Goal: Task Accomplishment & Management: Use online tool/utility

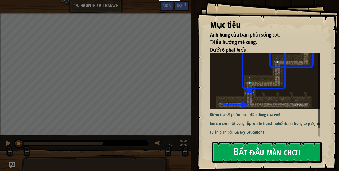
drag, startPoint x: 240, startPoint y: 126, endPoint x: 235, endPoint y: 156, distance: 29.9
click at [236, 151] on div "Mục tiêu Anh hùng của bạn phải sống sót. Điều hướng mê cung. Dưới 6 phát biểu. …" at bounding box center [268, 85] width 142 height 171
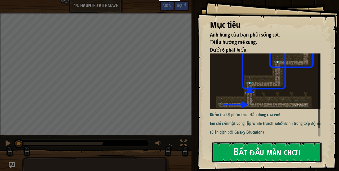
click at [242, 150] on button "Bắt đầu màn chơi" at bounding box center [266, 152] width 109 height 21
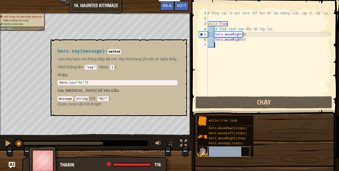
click at [245, 149] on div "hero.say(message)" at bounding box center [228, 152] width 43 height 10
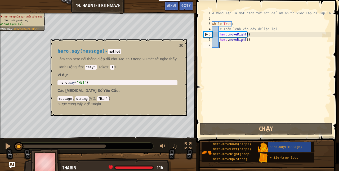
click at [285, 88] on div "# Vòng lặp là một cách tốt hơn để làm những việc lặp đi lặp lại. while True : #…" at bounding box center [271, 72] width 120 height 122
click at [177, 42] on div "hero.say(message) - method Làm cho hero nói thông điệp đã cho. Mọi thứ trong 20…" at bounding box center [119, 77] width 136 height 76
click at [179, 43] on button "×" at bounding box center [181, 45] width 4 height 7
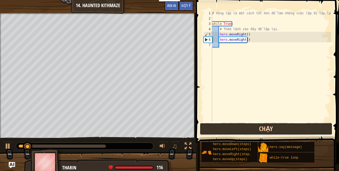
click at [303, 125] on button "Chạy" at bounding box center [265, 129] width 133 height 12
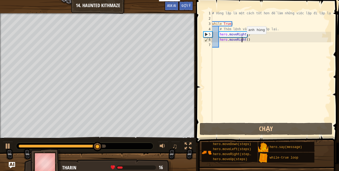
click at [242, 39] on div "# Vòng lặp là một cách tốt hơn để làm những việc lặp đi lặp lại. while True : #…" at bounding box center [271, 72] width 120 height 122
click at [244, 40] on div "# Vòng lặp là một cách tốt hơn để làm những việc lặp đi lặp lại. while True : #…" at bounding box center [271, 72] width 120 height 122
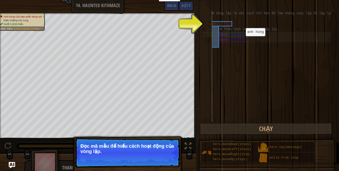
click at [241, 41] on div "# Vòng lặp là một cách tốt hơn để làm những việc lặp đi lặp lại. while True : #…" at bounding box center [271, 72] width 120 height 122
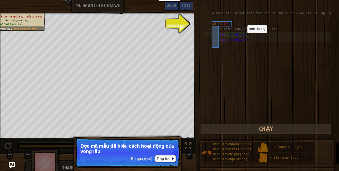
click at [242, 38] on div "# Vòng lặp là một cách tốt hơn để làm những việc lặp đi lặp lại. while True : #…" at bounding box center [271, 72] width 120 height 122
click at [170, 157] on button "Tiếp tục" at bounding box center [165, 158] width 21 height 7
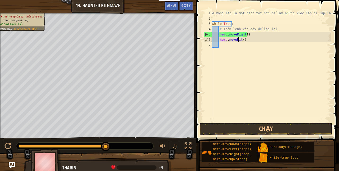
scroll to position [2, 2]
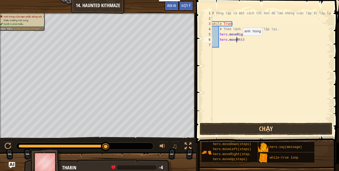
click at [238, 41] on div "# Vòng lặp là một cách tốt hơn để làm những việc lặp đi lặp lại. while True : #…" at bounding box center [271, 72] width 120 height 122
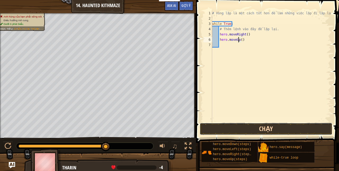
click at [249, 132] on button "Chạy" at bounding box center [265, 129] width 133 height 12
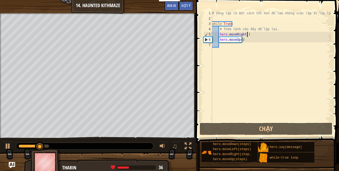
click at [247, 34] on div "# Vòng lặp là một cách tốt hơn để làm những việc lặp đi lặp lại. while True : #…" at bounding box center [271, 72] width 120 height 122
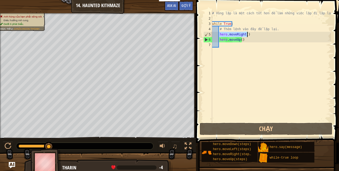
drag, startPoint x: 218, startPoint y: 34, endPoint x: 256, endPoint y: 37, distance: 37.9
click at [256, 37] on div "# Vòng lặp là một cách tốt hơn để làm những việc lặp đi lặp lại. while True : #…" at bounding box center [271, 72] width 120 height 122
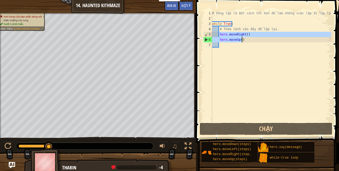
click at [256, 34] on div "# Vòng lặp là một cách tốt hơn để làm những việc lặp đi lặp lại. while True : #…" at bounding box center [271, 66] width 120 height 111
type textarea "hero.moveRight()"
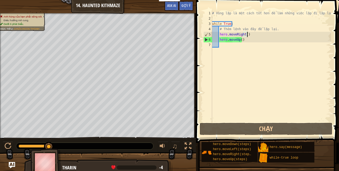
scroll to position [2, 0]
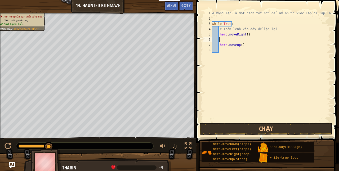
paste textarea "hero.moveUp()"
type textarea "h"
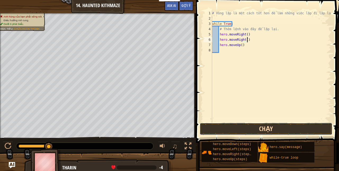
click at [221, 130] on button "Chạy" at bounding box center [265, 129] width 133 height 12
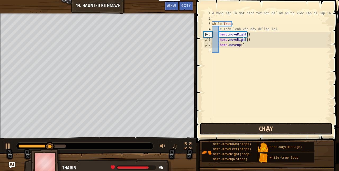
click at [227, 130] on button "Chạy" at bounding box center [265, 129] width 133 height 12
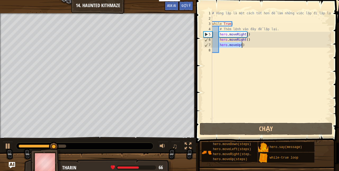
drag, startPoint x: 219, startPoint y: 44, endPoint x: 243, endPoint y: 46, distance: 23.9
click at [243, 46] on div "# Vòng lặp là một cách tốt hơn để làm những việc lặp đi lặp lại. while True : #…" at bounding box center [271, 72] width 120 height 122
type textarea "hero.moveUp()"
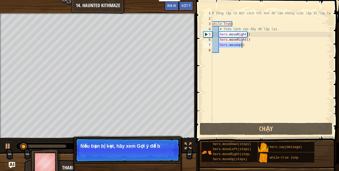
click at [238, 48] on div "# Vòng lặp là một cách tốt hơn để làm những việc lặp đi lặp lại. while True : #…" at bounding box center [271, 72] width 120 height 122
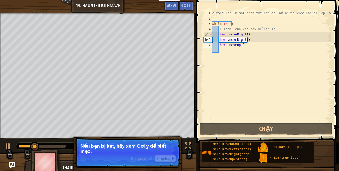
click at [246, 47] on div "# Vòng lặp là một cách tốt hơn để làm những việc lặp đi lặp lại. while True : #…" at bounding box center [271, 72] width 120 height 122
type textarea "hero.moveUp()"
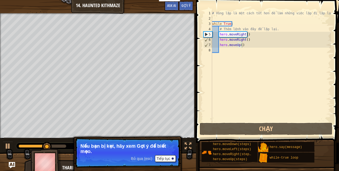
click at [163, 144] on p "Nếu bạn bị kẹt, hãy xem Gợi ý để biết mẹo." at bounding box center [127, 148] width 94 height 11
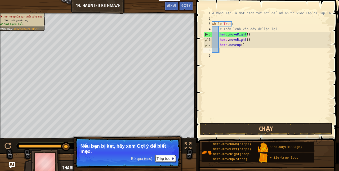
click at [174, 156] on button "Tiếp tục" at bounding box center [165, 158] width 21 height 7
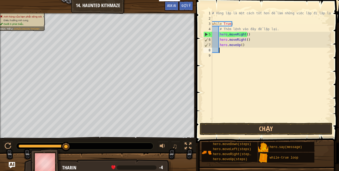
paste textarea "hero.moveUp()"
type textarea "hero.moveUp()"
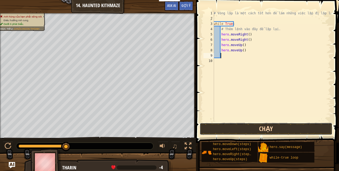
click at [257, 128] on button "Chạy" at bounding box center [265, 129] width 133 height 12
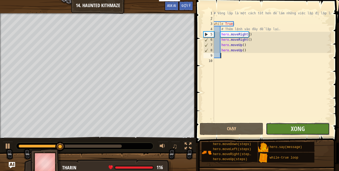
click at [269, 128] on button "Xong" at bounding box center [297, 129] width 63 height 12
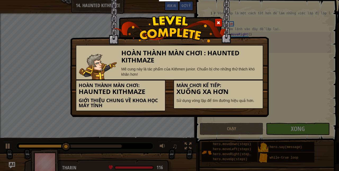
click at [218, 21] on span at bounding box center [218, 23] width 4 height 4
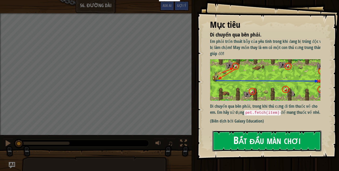
click at [253, 140] on button "Bắt đầu màn chơi" at bounding box center [266, 140] width 109 height 21
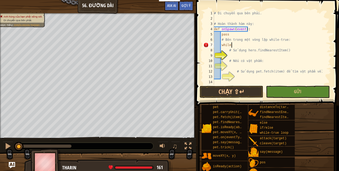
scroll to position [2, 1]
type textarea "while True:"
click at [242, 53] on div "# Di chuyển qua bên phải. # Hoàn thành hàm này: def onSpawn ( event ) : pass # …" at bounding box center [270, 56] width 114 height 90
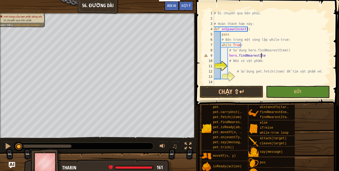
type textarea "hero.findNearestItem"
click at [231, 63] on div "# Di chuyển qua bên phải. # Hoàn thành hàm này: def onSpawn ( event ) : pass # …" at bounding box center [270, 56] width 114 height 90
type textarea "if item:"
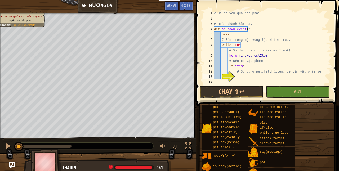
click at [240, 79] on div "# Di chuyển qua bên phải. # Hoàn thành hàm này: def onSpawn ( event ) : pass # …" at bounding box center [270, 56] width 114 height 90
click at [256, 57] on div "# Di chuyển qua bên phải. # Hoàn thành hàm này: def onSpawn ( event ) : pass # …" at bounding box center [270, 56] width 114 height 90
click at [262, 79] on div "# Di chuyển qua bên phải. # Hoàn thành hàm này: def onSpawn ( event ) : pass # …" at bounding box center [270, 56] width 114 height 90
type textarea "pet.fetch(item)"
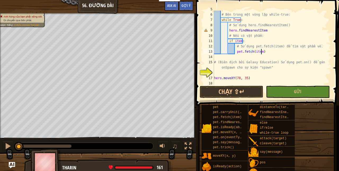
scroll to position [26, 0]
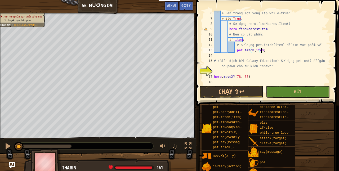
click at [258, 72] on div "# Bên trong một vòng lặp while-true: while True : # Sử dụng hero.findNearestIte…" at bounding box center [270, 53] width 114 height 85
click at [226, 72] on div "# Bên trong một vòng lặp while-true: while True : # Sử dụng hero.findNearestIte…" at bounding box center [270, 53] width 114 height 85
click at [298, 79] on div "# Bên trong một vòng lặp while-true: while True : # Sử dụng hero.findNearestIte…" at bounding box center [270, 53] width 114 height 85
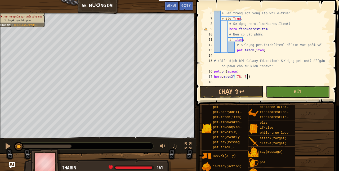
click at [266, 31] on div "# Bên trong một vòng lặp while-true: while True : # Sử dụng hero.findNearestIte…" at bounding box center [270, 53] width 114 height 85
click at [293, 92] on button "Gửi" at bounding box center [297, 92] width 63 height 12
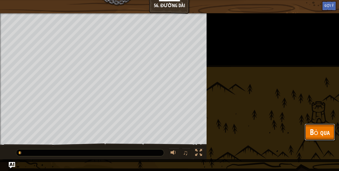
click at [314, 137] on span "Bỏ qua" at bounding box center [319, 131] width 20 height 11
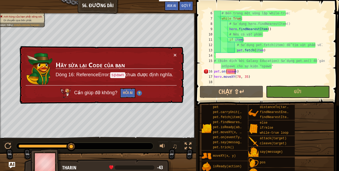
scroll to position [2, 2]
click at [235, 70] on div "# Bên trong một vòng lặp while-true: while True : # Sử dụng hero.findNearestIte…" at bounding box center [270, 53] width 114 height 85
click at [268, 41] on div "# Bên trong một vòng lặp while-true: while True : # Sử dụng hero.findNearestIte…" at bounding box center [270, 53] width 114 height 85
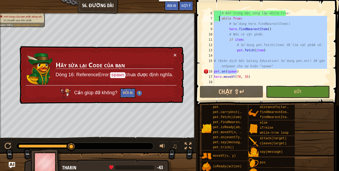
drag, startPoint x: 238, startPoint y: 72, endPoint x: 217, endPoint y: 15, distance: 59.9
click at [217, 15] on div "# Bên trong một vòng lặp while-true: while True : # Sử dụng hero.findNearestIte…" at bounding box center [270, 53] width 114 height 85
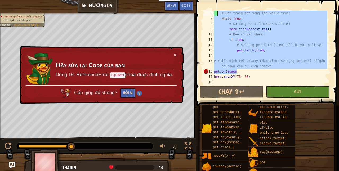
click at [250, 41] on div "# Bên trong một vòng lặp while-true: while True : # Sử dụng hero.findNearestIte…" at bounding box center [270, 48] width 114 height 74
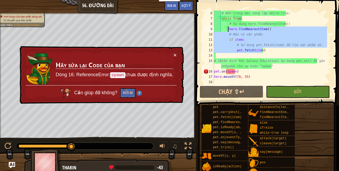
drag, startPoint x: 267, startPoint y: 49, endPoint x: 230, endPoint y: 28, distance: 42.9
click at [229, 28] on div "# Bên trong một vòng lặp while-true: while True : # Sử dụng hero.findNearestIte…" at bounding box center [270, 53] width 114 height 85
click at [250, 30] on div "# Bên trong một vòng lặp while-true: while True : # Sử dụng hero.findNearestIte…" at bounding box center [270, 48] width 114 height 74
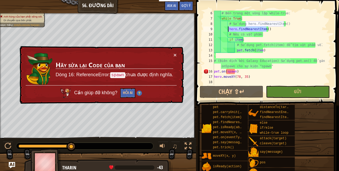
drag, startPoint x: 267, startPoint y: 29, endPoint x: 227, endPoint y: 28, distance: 40.2
click at [227, 28] on div "# Bên trong một vòng lặp while-true: while True : # Sử dụng hero.findNearestIte…" at bounding box center [270, 53] width 114 height 85
click at [231, 30] on div "# Bên trong một vòng lặp while-true: while True : # Sử dụng hero.findNearestIte…" at bounding box center [270, 48] width 114 height 74
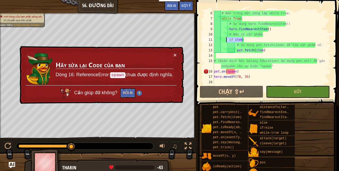
drag, startPoint x: 243, startPoint y: 39, endPoint x: 226, endPoint y: 38, distance: 16.9
click at [226, 38] on div "# Bên trong một vòng lặp while-true: while True : # Sử dụng hero.findNearestIte…" at bounding box center [270, 53] width 114 height 85
click at [252, 39] on div "# Bên trong một vòng lặp while-true: while True : # Sử dụng hero.findNearestIte…" at bounding box center [270, 48] width 114 height 74
click at [227, 29] on div "# Bên trong một vòng lặp while-true: while True : # Sử dụng hero.findNearestIte…" at bounding box center [270, 53] width 114 height 85
click at [256, 19] on div "# Bên trong một vòng lặp while-true: while True : # Sử dụng hero.findNearestIte…" at bounding box center [270, 53] width 114 height 85
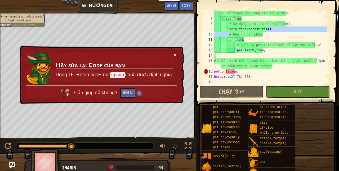
drag, startPoint x: 270, startPoint y: 28, endPoint x: 229, endPoint y: 32, distance: 40.9
click at [229, 32] on div "# Bên trong một vòng lặp while-true: while True : # Sử dụng hero.findNearestIte…" at bounding box center [270, 53] width 114 height 85
click at [228, 29] on div "# Bên trong một vòng lặp while-true: while True : # Sử dụng hero.findNearestIte…" at bounding box center [270, 53] width 114 height 85
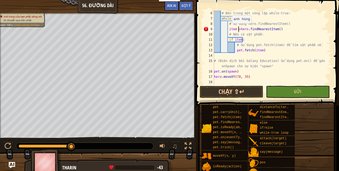
scroll to position [2, 2]
click at [276, 90] on button "Gửi" at bounding box center [297, 92] width 63 height 12
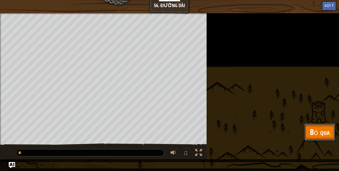
click at [322, 134] on span "Bỏ qua" at bounding box center [319, 131] width 20 height 11
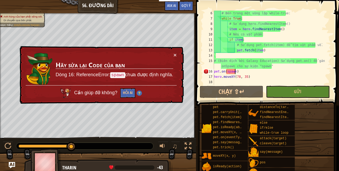
click at [235, 72] on div "# Bên trong một vòng lặp while-true: while True : # Sử dụng hero.findNearestIte…" at bounding box center [270, 53] width 114 height 85
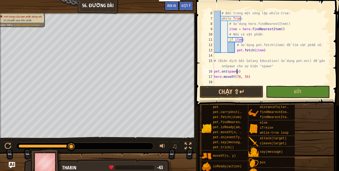
click at [266, 42] on div "# Bên trong một vòng lặp while-true: while True : # Sử dụng hero.findNearestIte…" at bounding box center [270, 53] width 114 height 85
click at [236, 73] on div "# Bên trong một vòng lặp while-true: while True : # Sử dụng hero.findNearestIte…" at bounding box center [270, 53] width 114 height 85
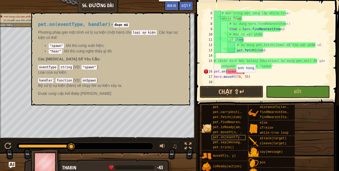
scroll to position [2, 2]
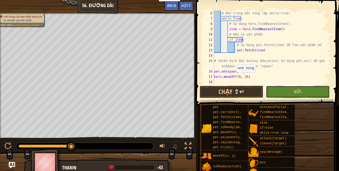
click at [282, 93] on button "Gửi" at bounding box center [297, 92] width 63 height 12
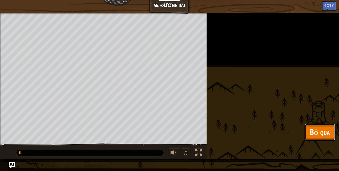
click at [311, 127] on span "Bỏ qua" at bounding box center [319, 131] width 20 height 11
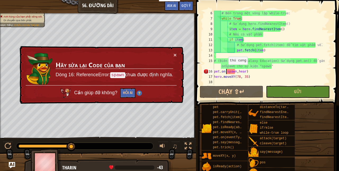
click at [225, 70] on div "# Bên trong một vòng lặp while-true: while True : # Sử dụng hero.findNearestIte…" at bounding box center [270, 53] width 114 height 85
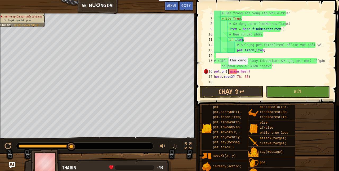
scroll to position [2, 1]
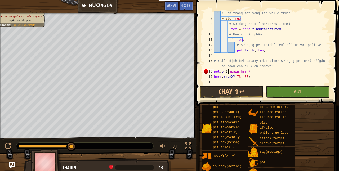
click at [236, 71] on div "# Bên trong một vòng lặp while-true: while True : # Sử dụng hero.findNearestIte…" at bounding box center [270, 53] width 114 height 85
click at [281, 93] on button "Gửi" at bounding box center [297, 92] width 63 height 12
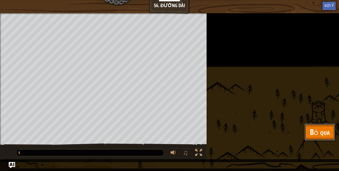
click at [318, 131] on span "Bỏ qua" at bounding box center [319, 131] width 20 height 11
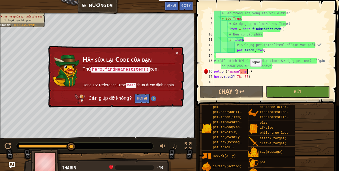
click at [247, 71] on div "# Bên trong một vòng lặp while-true: while True : # Sử dụng hero.findNearestIte…" at bounding box center [270, 53] width 114 height 85
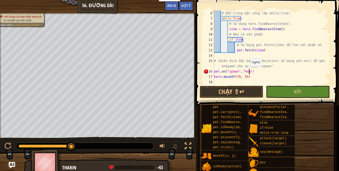
scroll to position [2, 3]
click at [279, 94] on button "Gửi" at bounding box center [297, 92] width 63 height 12
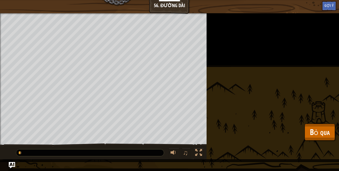
click at [310, 123] on div "Anh hùng của bạn phải sống sót. Di chuyển qua bên phải. Mục tiêu : [PERSON_NAME…" at bounding box center [169, 86] width 339 height 146
click at [316, 127] on span "Bỏ qua" at bounding box center [319, 131] width 20 height 11
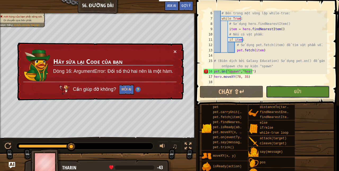
click at [288, 94] on button "Gửi" at bounding box center [297, 92] width 63 height 12
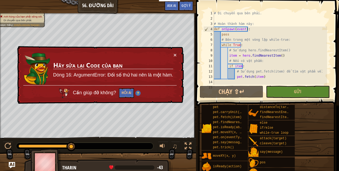
scroll to position [26, 0]
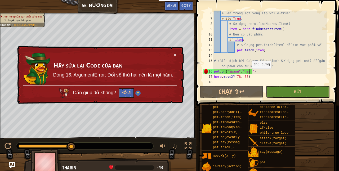
click at [249, 74] on div "# Bên trong một vòng lặp while-true: while True : # Sử dụng hero.findNearestIte…" at bounding box center [270, 53] width 114 height 85
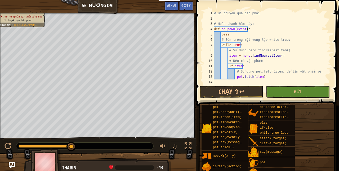
scroll to position [0, 0]
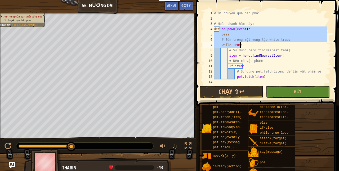
drag, startPoint x: 219, startPoint y: 29, endPoint x: 262, endPoint y: 47, distance: 46.2
click at [257, 47] on div "# Di chuyển qua bên phải. # Hoàn thành hàm này: def onSpawn ( event ) : pass # …" at bounding box center [270, 56] width 114 height 90
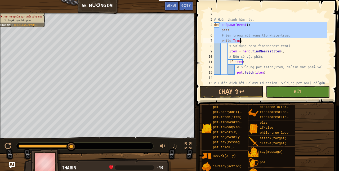
click at [243, 40] on div "# Di chuyển qua bên phải. # Hoàn thành hàm này: def onSpawn ( event ) : pass # …" at bounding box center [270, 48] width 114 height 74
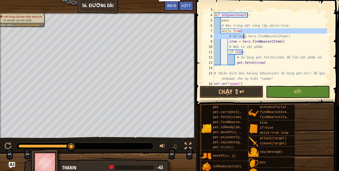
scroll to position [14, 0]
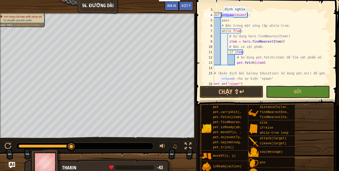
drag, startPoint x: 232, startPoint y: 16, endPoint x: 220, endPoint y: 15, distance: 12.4
click at [220, 15] on div "# Hoàn thành hàm này: def onSpawn ( event ) : pass # Bên trong một vòng lặp whi…" at bounding box center [270, 49] width 114 height 85
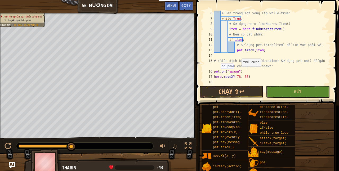
click at [238, 72] on div "# Bên trong một vòng lặp while-true: while True : # Sử dụng hero.findNearestIte…" at bounding box center [270, 53] width 114 height 85
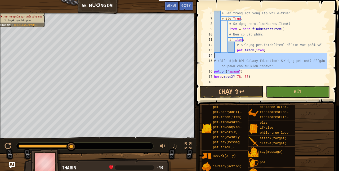
drag, startPoint x: 284, startPoint y: 70, endPoint x: 210, endPoint y: 57, distance: 74.4
click at [209, 57] on div "pet.on("spawn") 6 7 8 9 10 11 12 13 14 15 16 17 18 # Bên trong một vòng lặp whi…" at bounding box center [266, 48] width 129 height 74
click at [300, 68] on div "# Bên trong một vòng lặp while-true: while True : # Sử dụng hero.findNearestIte…" at bounding box center [270, 48] width 114 height 74
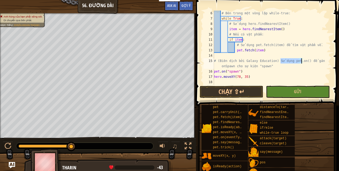
drag, startPoint x: 284, startPoint y: 62, endPoint x: 300, endPoint y: 63, distance: 16.4
click at [300, 63] on div "# Bên trong một vòng lặp while-true: while True : # Sử dụng hero.findNearestIte…" at bounding box center [270, 53] width 114 height 85
drag, startPoint x: 224, startPoint y: 66, endPoint x: 232, endPoint y: 66, distance: 7.9
click at [228, 66] on div "# Bên trong một vòng lặp while-true: while True : # Sử dụng hero.findNearestIte…" at bounding box center [270, 53] width 114 height 85
drag, startPoint x: 271, startPoint y: 68, endPoint x: 239, endPoint y: 65, distance: 31.6
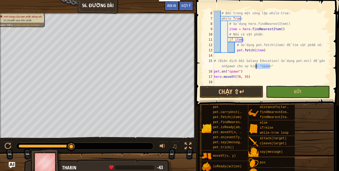
click at [239, 65] on div "# Bên trong một vòng lặp while-true: while True : # Sử dụng hero.findNearestIte…" at bounding box center [270, 53] width 114 height 85
click at [237, 70] on div "# Bên trong một vòng lặp while-true: while True : # Sử dụng hero.findNearestIte…" at bounding box center [270, 53] width 114 height 85
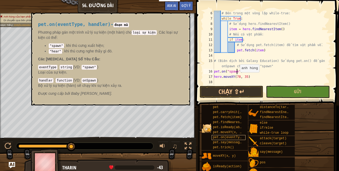
scroll to position [2, 2]
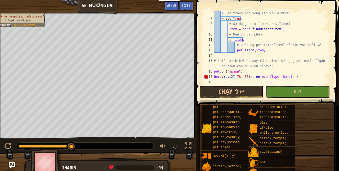
click at [292, 78] on div "# Bên trong một vòng lặp while-true: while True : # Sử dụng hero.findNearestIte…" at bounding box center [270, 53] width 114 height 85
click at [236, 71] on div "# Bên trong một vòng lặp while-true: while True : # Sử dụng hero.findNearestIte…" at bounding box center [270, 53] width 114 height 85
click at [238, 71] on div "# Bên trong một vòng lặp while-true: while True : # Sử dụng hero.findNearestIte…" at bounding box center [270, 53] width 114 height 85
type textarea "pet.on("spawn",onSpawn)"
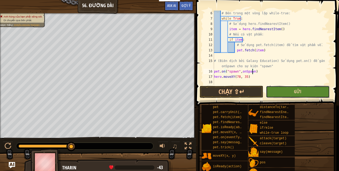
click at [295, 93] on span "Gửi" at bounding box center [297, 92] width 7 height 6
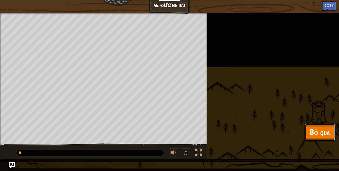
click at [308, 131] on button "Bỏ qua" at bounding box center [319, 132] width 30 height 17
